Goal: Task Accomplishment & Management: Manage account settings

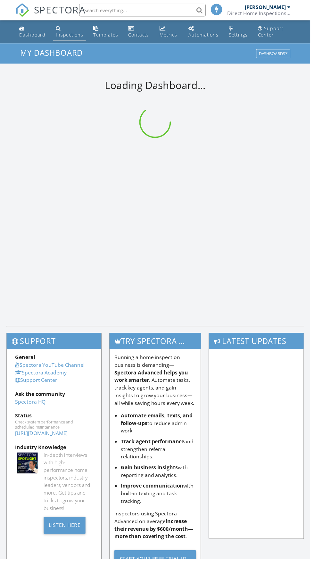
click at [58, 29] on div "Inspections" at bounding box center [58, 28] width 5 height 5
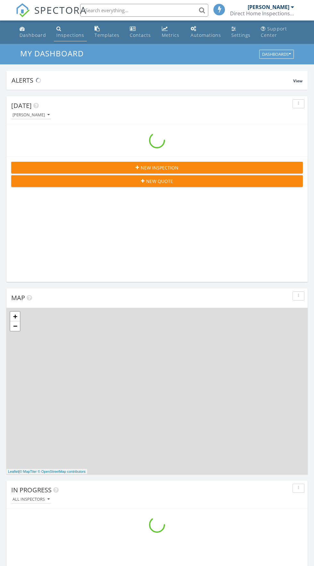
scroll to position [1096, 314]
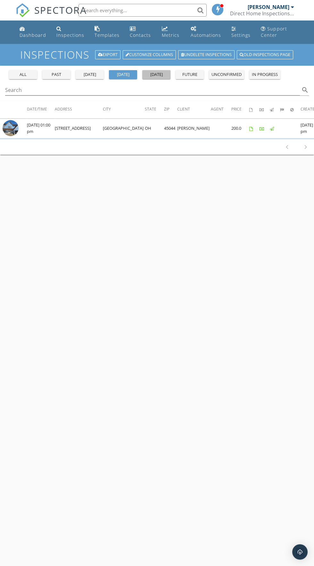
click at [149, 71] on button "[DATE]" at bounding box center [156, 74] width 28 height 9
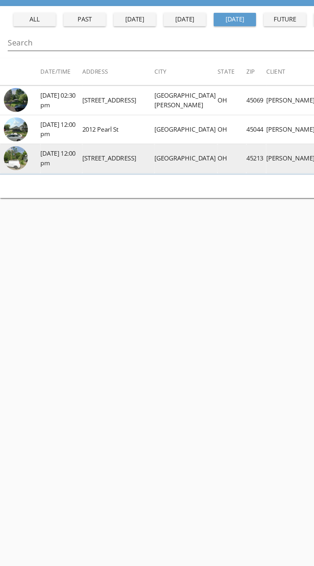
click at [4, 171] on link at bounding box center [11, 174] width 16 height 6
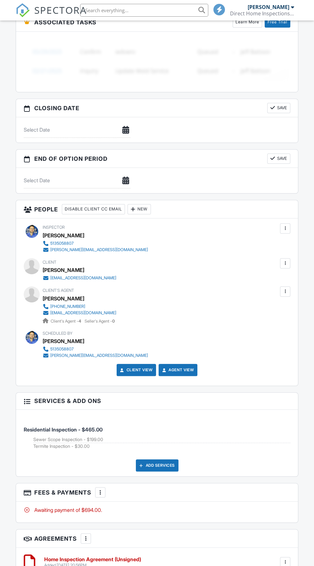
scroll to position [589, 0]
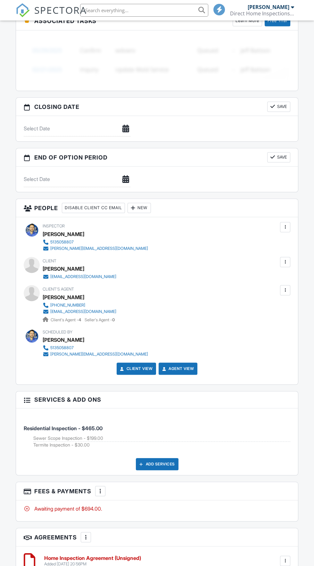
click at [147, 205] on div "New" at bounding box center [139, 208] width 23 height 10
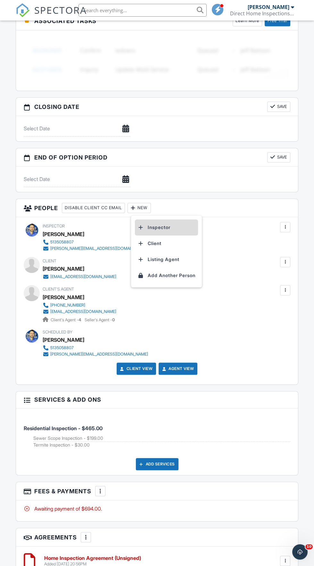
click at [181, 228] on li "Inspector" at bounding box center [166, 228] width 63 height 16
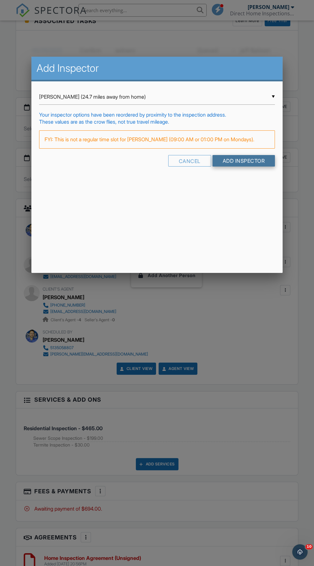
click at [250, 161] on input "Add Inspector" at bounding box center [244, 161] width 63 height 12
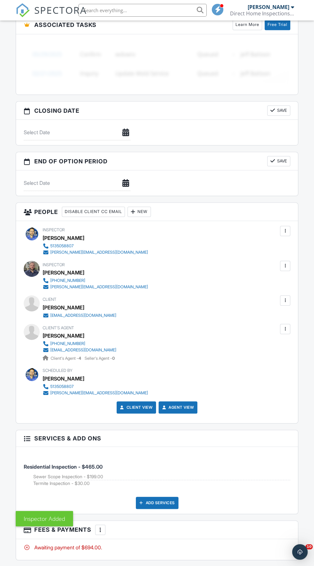
click at [288, 228] on div at bounding box center [285, 231] width 6 height 6
click at [276, 288] on li "Remove" at bounding box center [258, 283] width 56 height 16
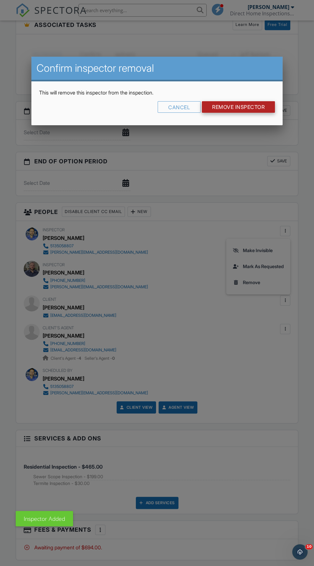
click at [249, 106] on input "Remove Inspector" at bounding box center [238, 107] width 73 height 12
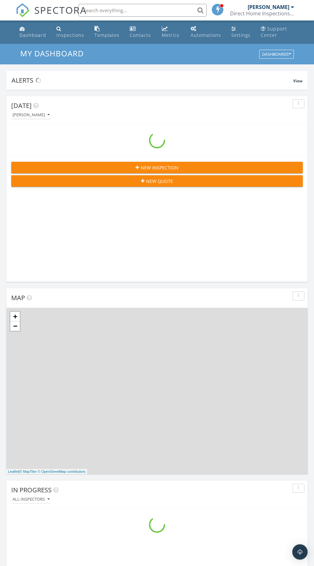
scroll to position [1096, 314]
click at [60, 37] on div "Inspections" at bounding box center [70, 35] width 28 height 6
